Goal: Information Seeking & Learning: Check status

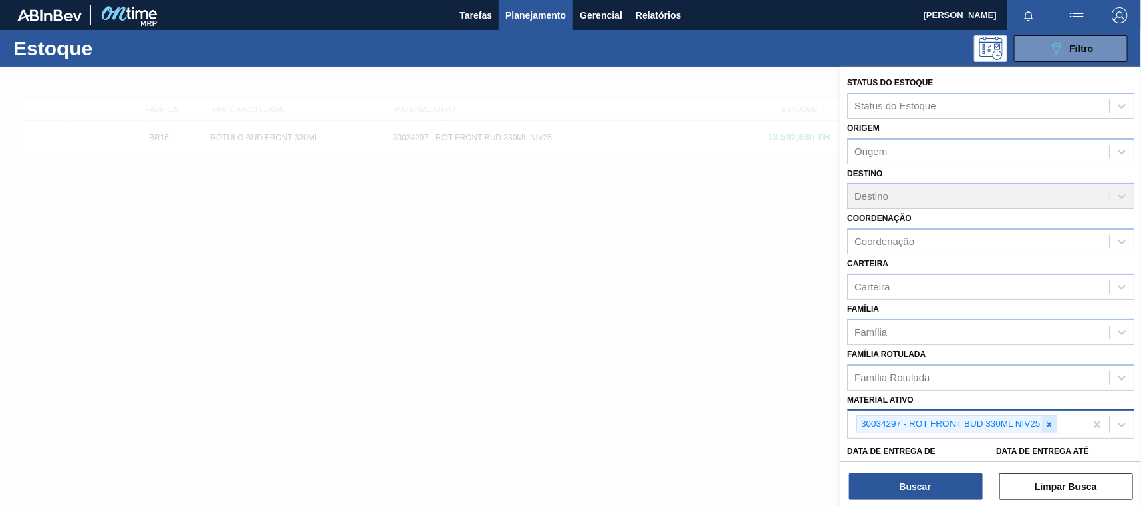
click at [1050, 428] on div at bounding box center [1049, 424] width 15 height 17
paste ativo "26218"
type ativo "26218"
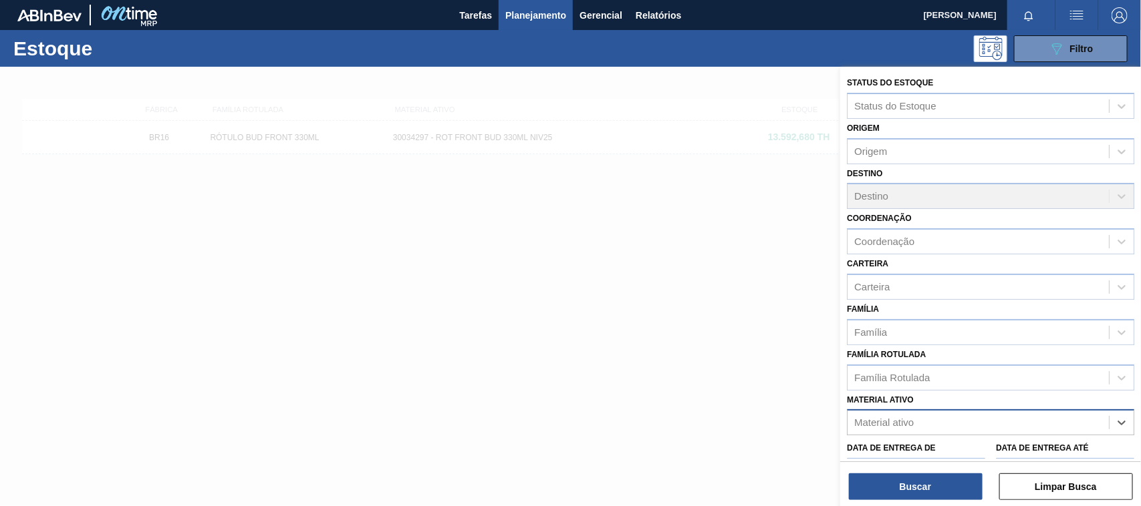
click at [943, 428] on div "Material ativo" at bounding box center [977, 423] width 261 height 19
click at [922, 422] on div "Material ativo" at bounding box center [977, 423] width 261 height 19
paste ativo "30012583"
type ativo "30012583"
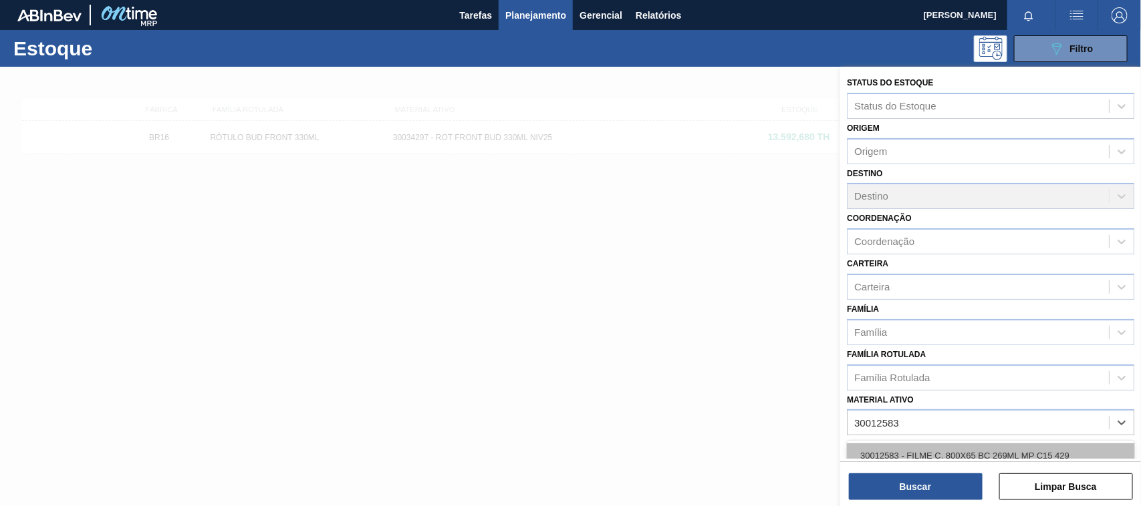
click at [913, 449] on div "30012583 - FILME C. 800X65 BC 269ML MP C15 429" at bounding box center [990, 456] width 287 height 25
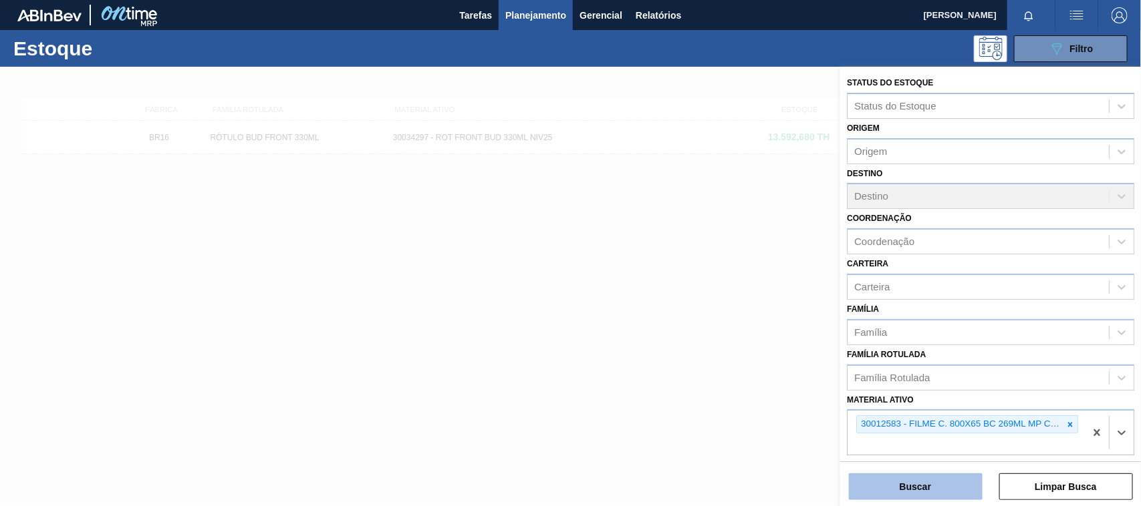
click at [910, 485] on button "Buscar" at bounding box center [916, 487] width 134 height 27
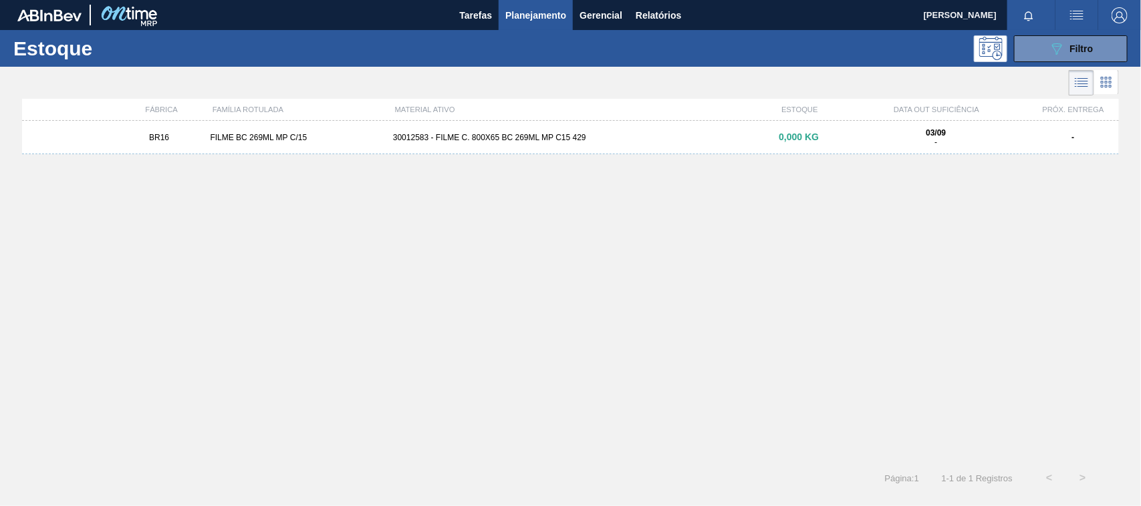
click at [563, 151] on div "BR16 FILME BC 269ML MP C/15 30012583 - FILME C. 800X65 BC 269ML MP C15 429 0,00…" at bounding box center [570, 137] width 1096 height 33
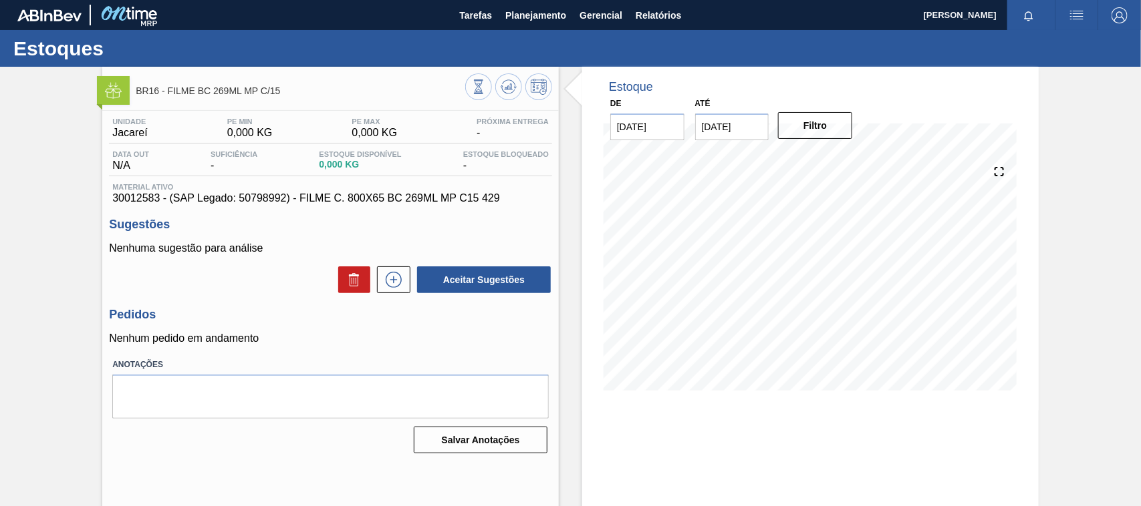
click at [108, 92] on img at bounding box center [113, 90] width 17 height 17
click at [194, 435] on div "Salvar Anotações" at bounding box center [330, 440] width 436 height 29
